Goal: Information Seeking & Learning: Find specific fact

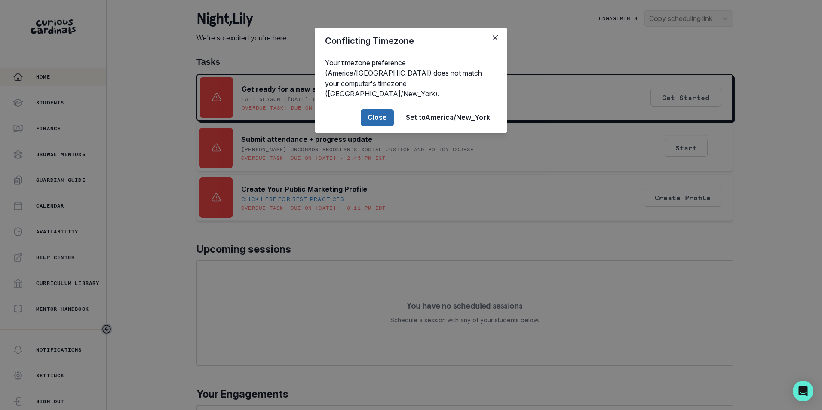
click at [377, 109] on button "Close" at bounding box center [377, 117] width 33 height 17
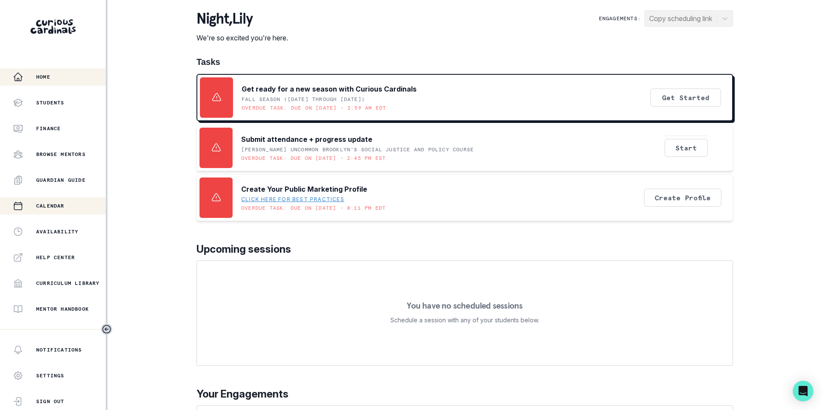
scroll to position [117, 0]
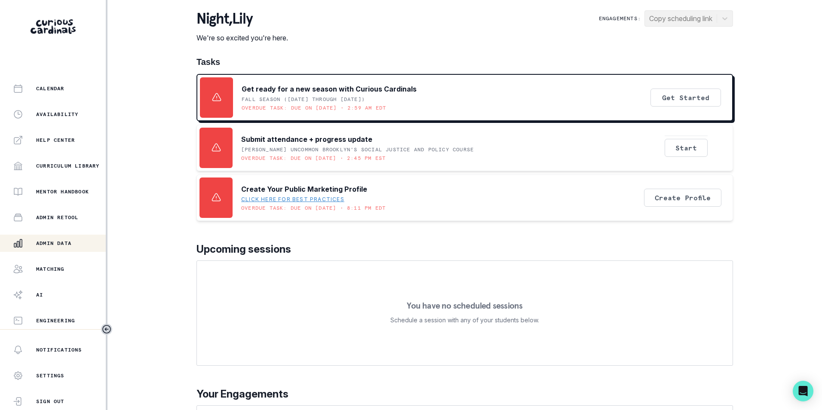
click at [58, 239] on div "Admin Data" at bounding box center [59, 243] width 93 height 10
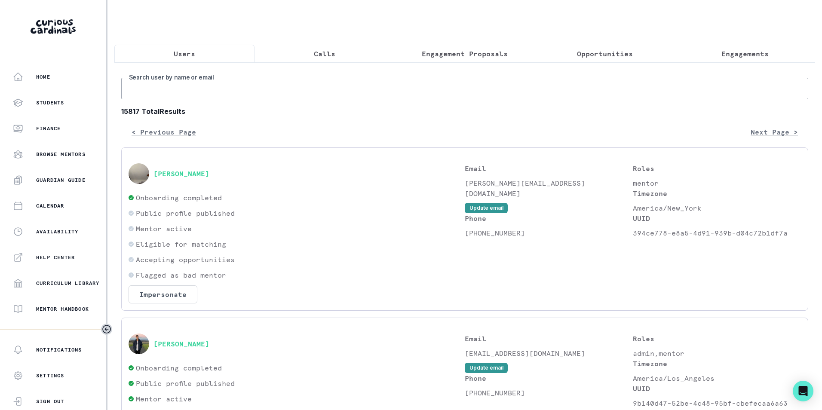
click at [258, 92] on input "Search user by name or email" at bounding box center [464, 88] width 687 height 21
paste input "[PERSON_NAME][EMAIL_ADDRESS][DOMAIN_NAME]"
type input "[PERSON_NAME][EMAIL_ADDRESS][DOMAIN_NAME]"
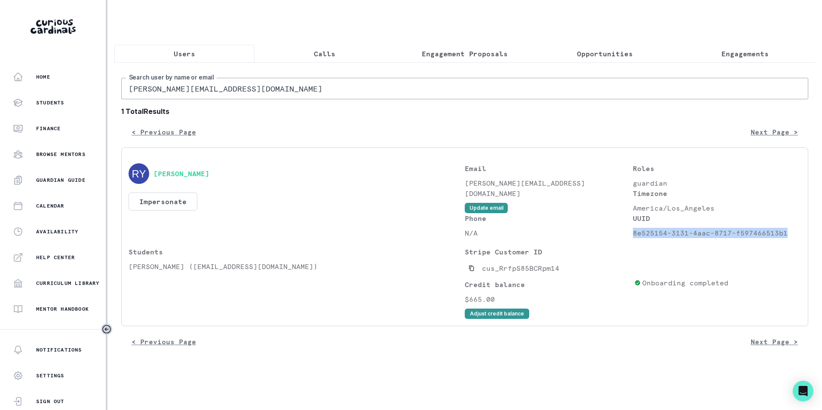
drag, startPoint x: 635, startPoint y: 242, endPoint x: 787, endPoint y: 242, distance: 152.2
click at [787, 238] on p "8e525154-3131-4aac-8717-f597466513b1" at bounding box center [717, 233] width 168 height 10
copy p "8e525154-3131-4aac-8717-f597466513b1"
click at [484, 304] on p "$665.00" at bounding box center [548, 299] width 166 height 10
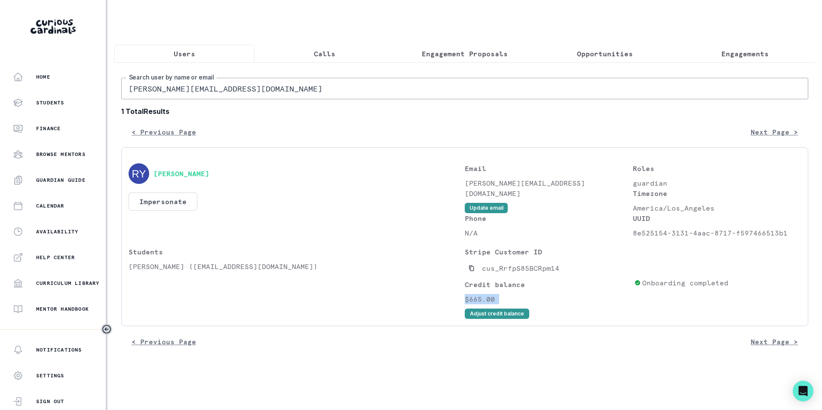
click at [484, 304] on p "$665.00" at bounding box center [548, 299] width 166 height 10
copy div "$665.00 Adjust credit balance"
click at [232, 96] on input "[PERSON_NAME][EMAIL_ADDRESS][DOMAIN_NAME]" at bounding box center [464, 88] width 687 height 21
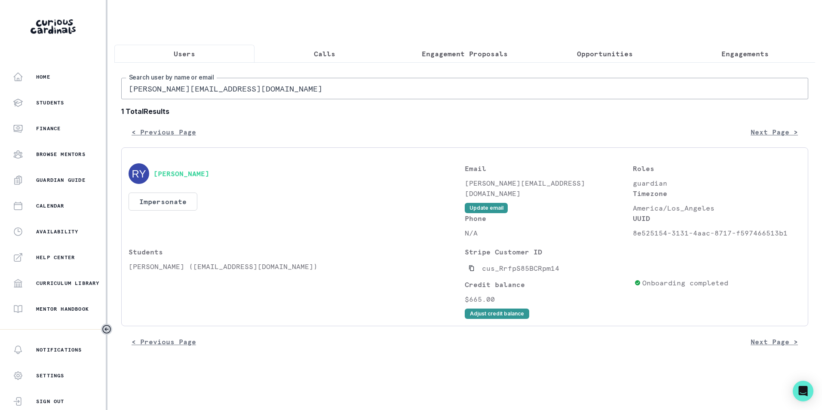
paste input "[PERSON_NAME]"
type input "[PERSON_NAME]"
click at [473, 271] on icon "Copied to clipboard" at bounding box center [472, 268] width 6 height 6
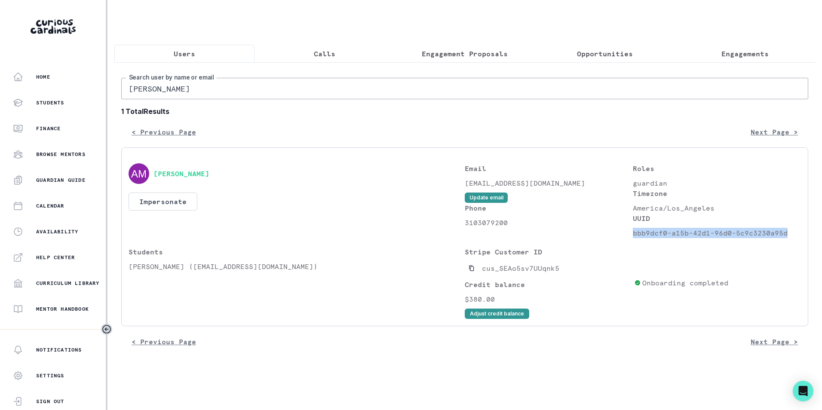
drag, startPoint x: 633, startPoint y: 241, endPoint x: 794, endPoint y: 233, distance: 160.6
click at [794, 233] on div "UUID bbb9dcf0-a15b-42d1-96d0-5c9c3230a95d" at bounding box center [717, 225] width 168 height 25
copy p "bbb9dcf0-a15b-42d1-96d0-5c9c3230a95d"
click at [479, 304] on p "$380.00" at bounding box center [548, 299] width 166 height 10
click at [480, 304] on p "$380.00" at bounding box center [548, 299] width 166 height 10
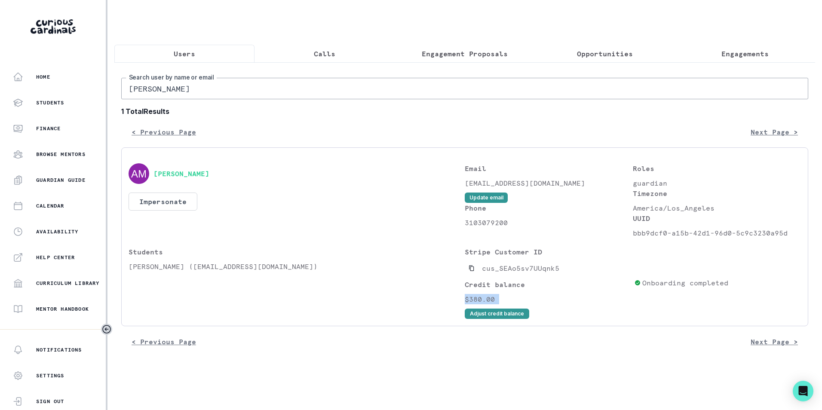
click at [480, 304] on p "$380.00" at bounding box center [548, 299] width 166 height 10
copy div "$380.00 Adjust credit balance"
